Goal: Task Accomplishment & Management: Manage account settings

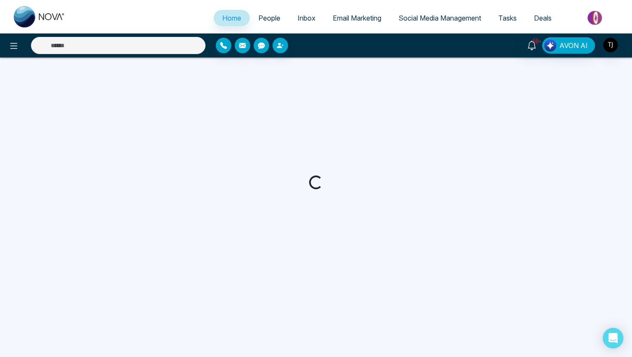
select select "*"
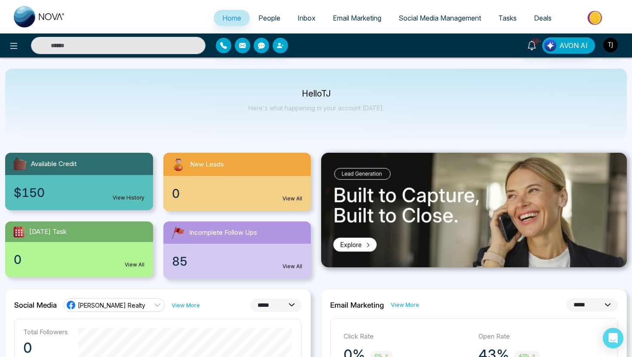
click at [355, 16] on span "Email Marketing" at bounding box center [357, 18] width 49 height 9
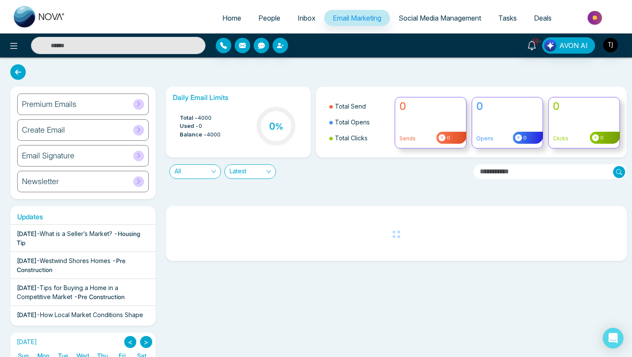
click at [48, 105] on h6 "Premium Emails" at bounding box center [49, 104] width 55 height 9
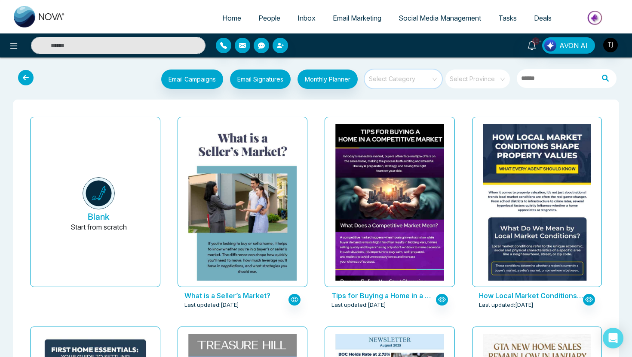
click at [401, 79] on input "search" at bounding box center [400, 76] width 62 height 13
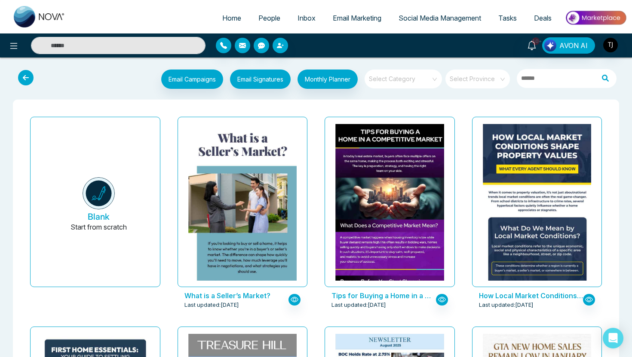
click at [403, 79] on input "search" at bounding box center [400, 76] width 62 height 13
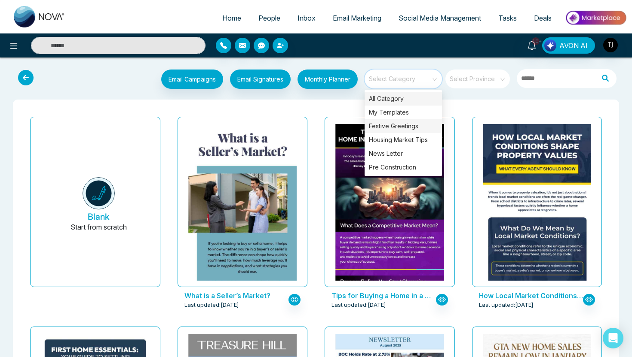
click at [399, 126] on div "Festive Greetings" at bounding box center [402, 126] width 77 height 14
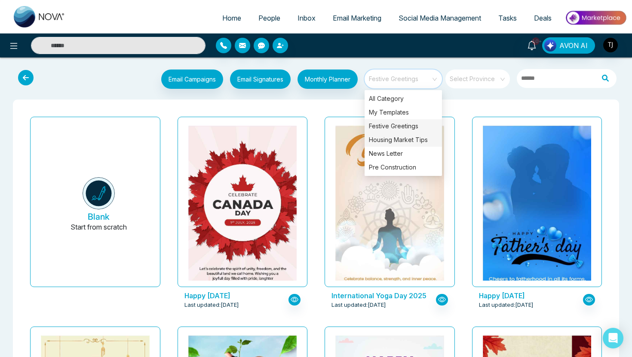
click at [418, 139] on div "Housing Market Tips" at bounding box center [402, 140] width 77 height 14
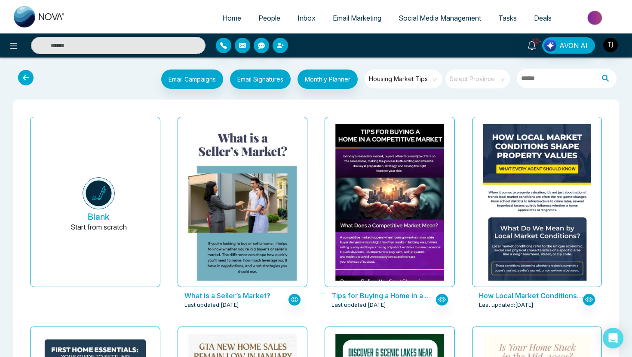
click at [426, 78] on span "Housing Market Tips" at bounding box center [404, 79] width 70 height 13
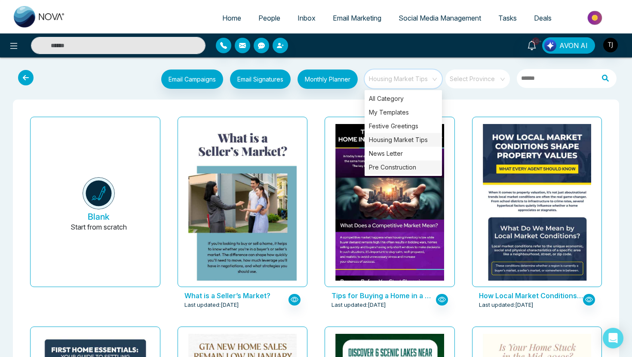
click at [402, 166] on div "Pre Construction" at bounding box center [402, 168] width 77 height 14
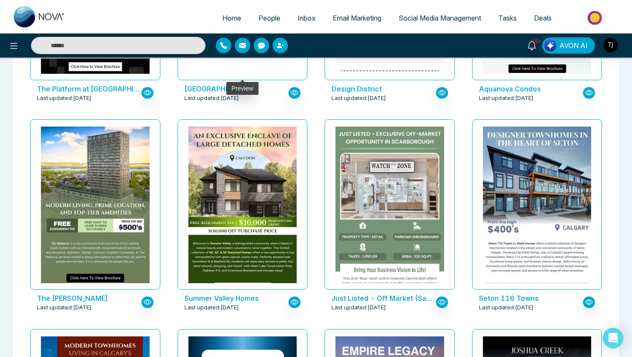
scroll to position [839, 0]
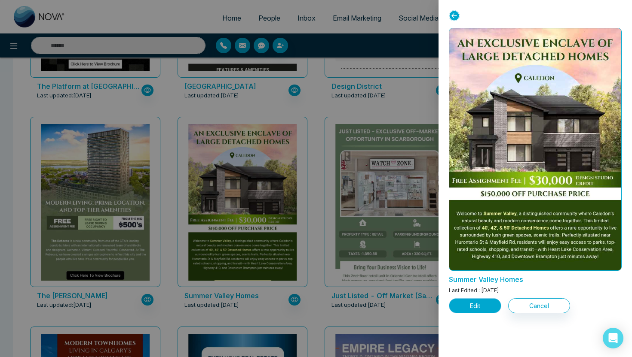
click at [478, 308] on button "Edit" at bounding box center [475, 306] width 52 height 15
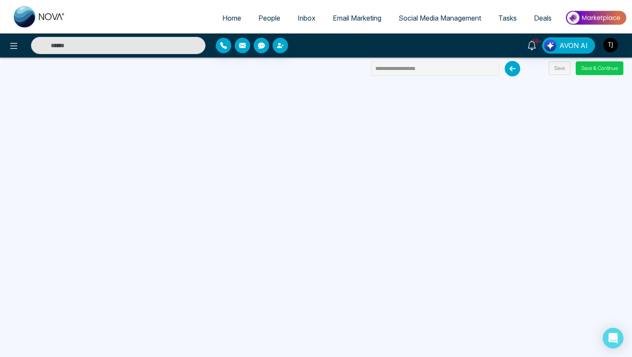
click at [605, 69] on button "Save & Continue" at bounding box center [599, 68] width 48 height 14
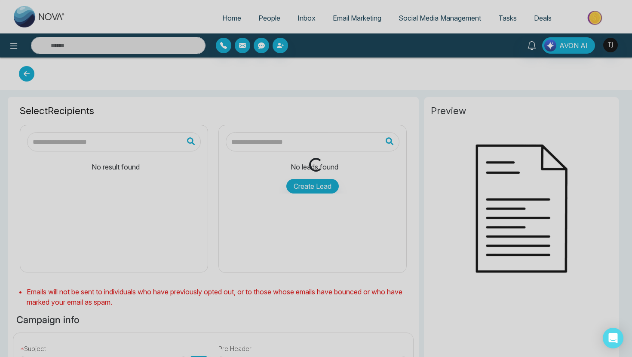
type input "**********"
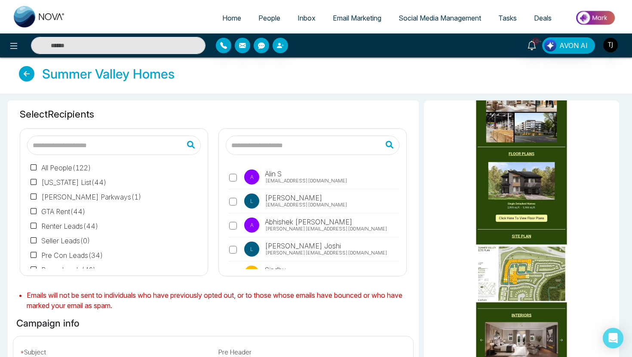
scroll to position [6, 0]
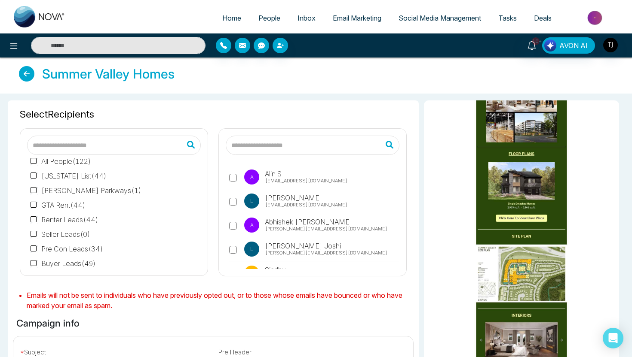
click at [354, 17] on span "Email Marketing" at bounding box center [357, 18] width 49 height 9
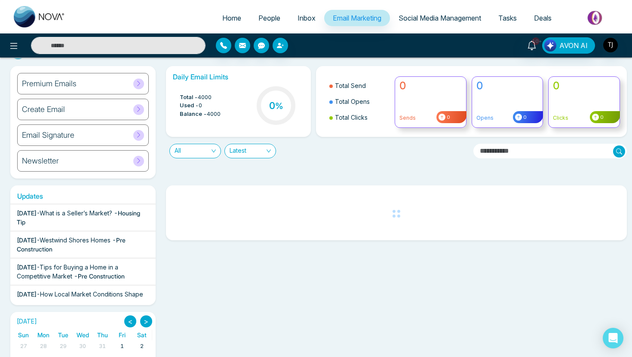
scroll to position [28, 0]
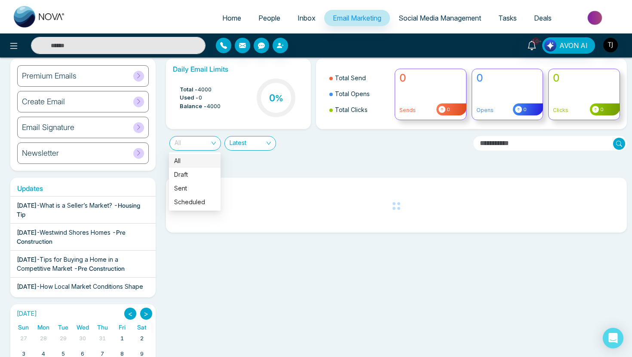
click at [211, 144] on span "All" at bounding box center [194, 144] width 41 height 14
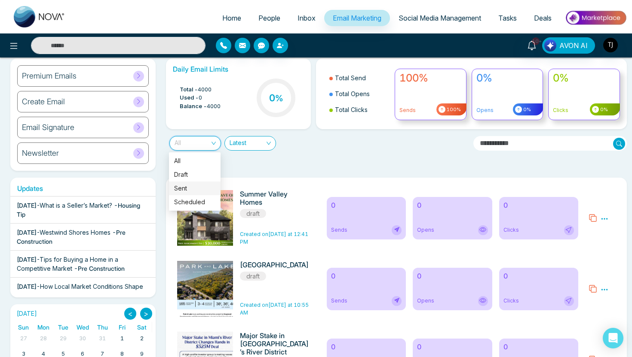
click at [193, 186] on div "Sent" at bounding box center [194, 188] width 41 height 9
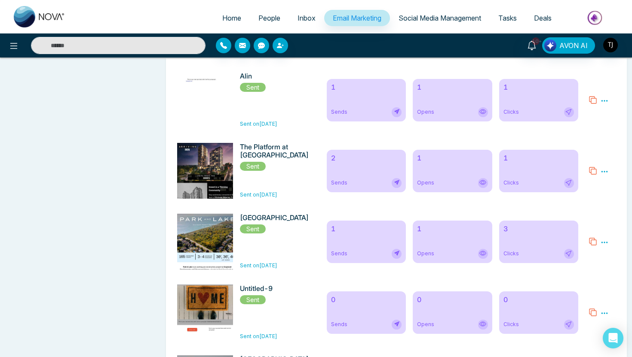
scroll to position [1560, 0]
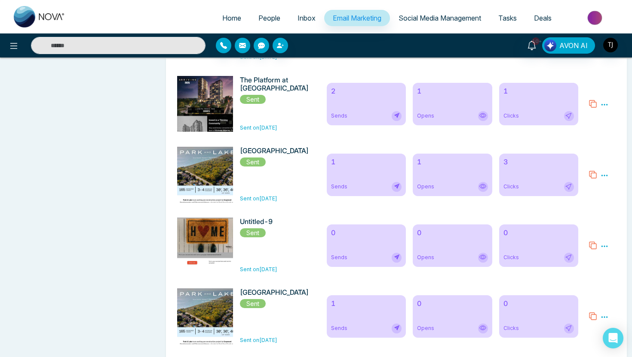
click at [360, 121] on div "Sends" at bounding box center [366, 116] width 70 height 10
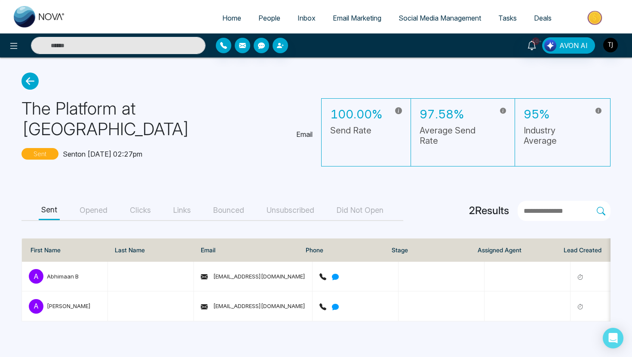
click at [93, 205] on button "Opened" at bounding box center [93, 210] width 33 height 19
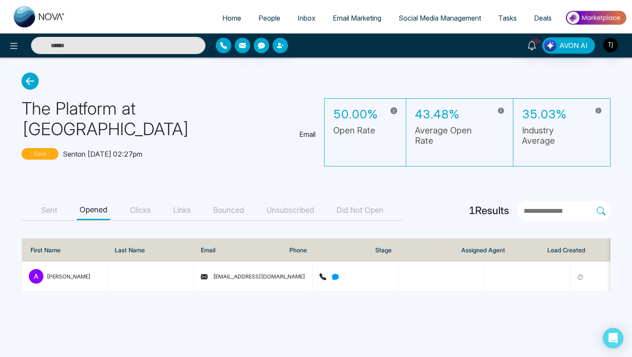
click at [148, 212] on button "Clicks" at bounding box center [140, 210] width 26 height 19
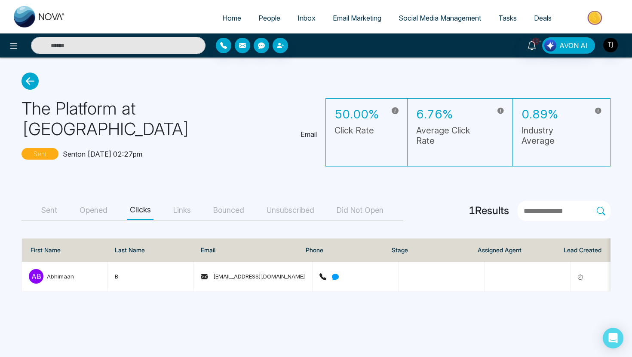
click at [350, 18] on span "Email Marketing" at bounding box center [357, 18] width 49 height 9
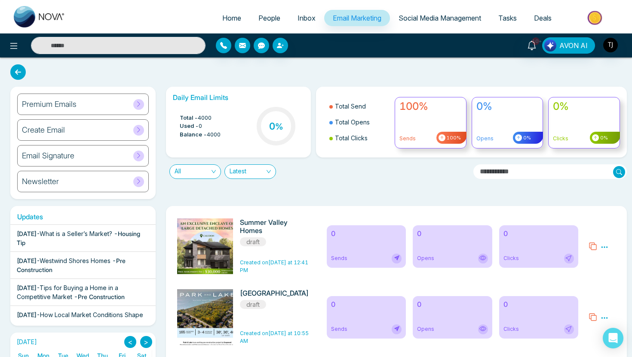
click at [434, 18] on span "Social Media Management" at bounding box center [439, 18] width 82 height 9
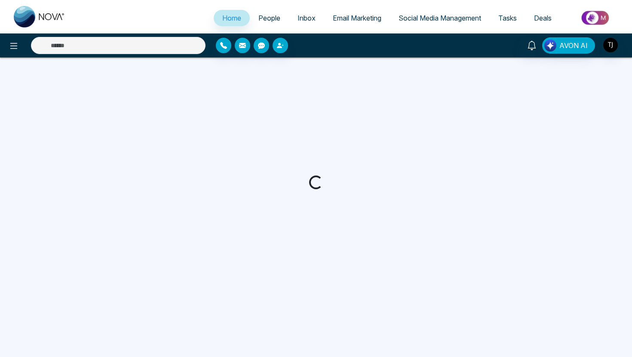
click at [446, 15] on span "Social Media Management" at bounding box center [439, 18] width 82 height 9
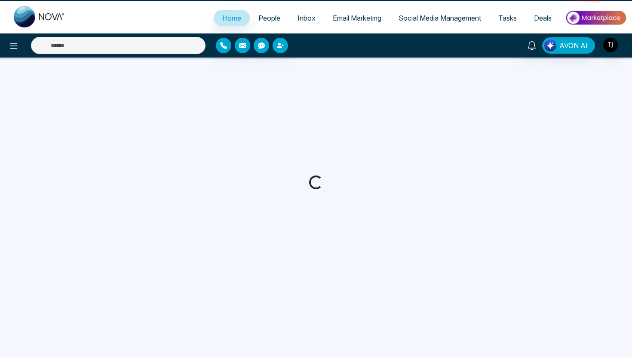
click at [446, 15] on span "Social Media Management" at bounding box center [439, 18] width 82 height 9
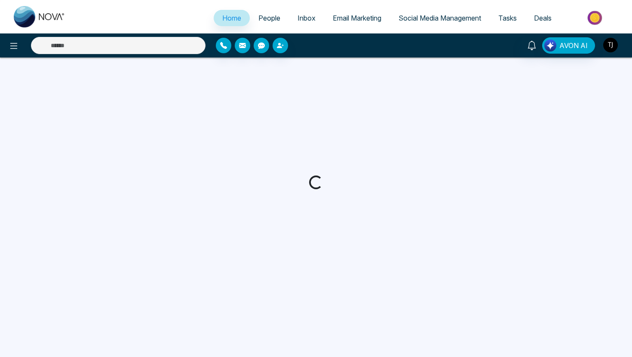
click at [610, 46] on img "button" at bounding box center [610, 45] width 15 height 15
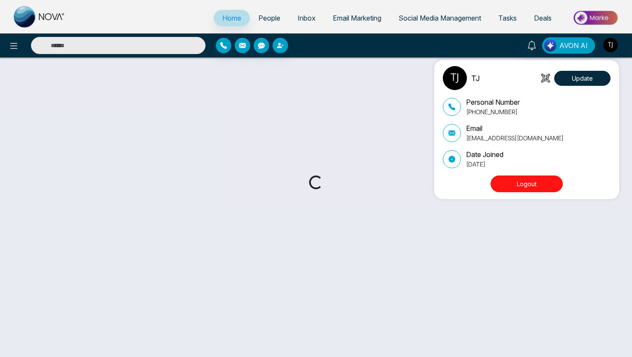
click at [262, 16] on div "TJ Update Personal Number [PHONE_NUMBER] Email [EMAIL_ADDRESS][DOMAIN_NAME] Dat…" at bounding box center [316, 178] width 632 height 357
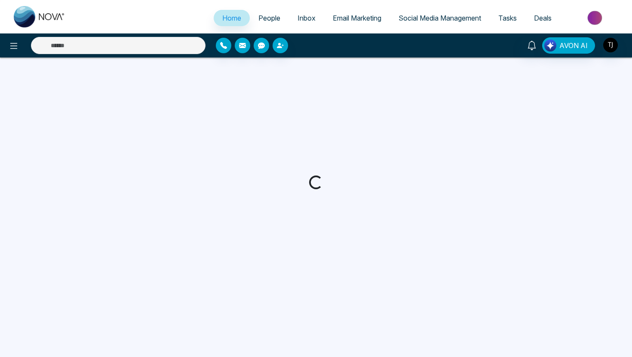
click at [262, 16] on span "People" at bounding box center [269, 18] width 22 height 9
click at [605, 14] on img at bounding box center [595, 17] width 62 height 19
click at [597, 16] on img at bounding box center [595, 17] width 62 height 19
click at [607, 44] on img "button" at bounding box center [610, 45] width 15 height 15
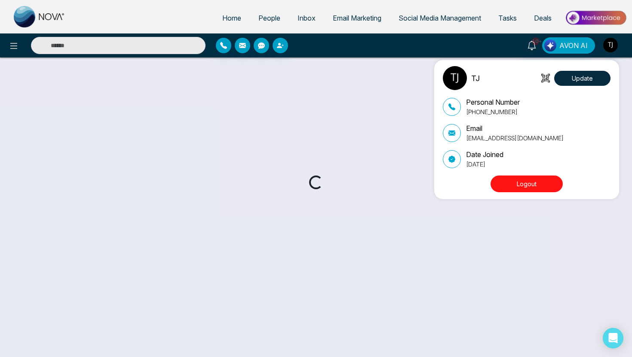
click at [549, 187] on button "Logout" at bounding box center [526, 184] width 72 height 17
